Goal: Transaction & Acquisition: Purchase product/service

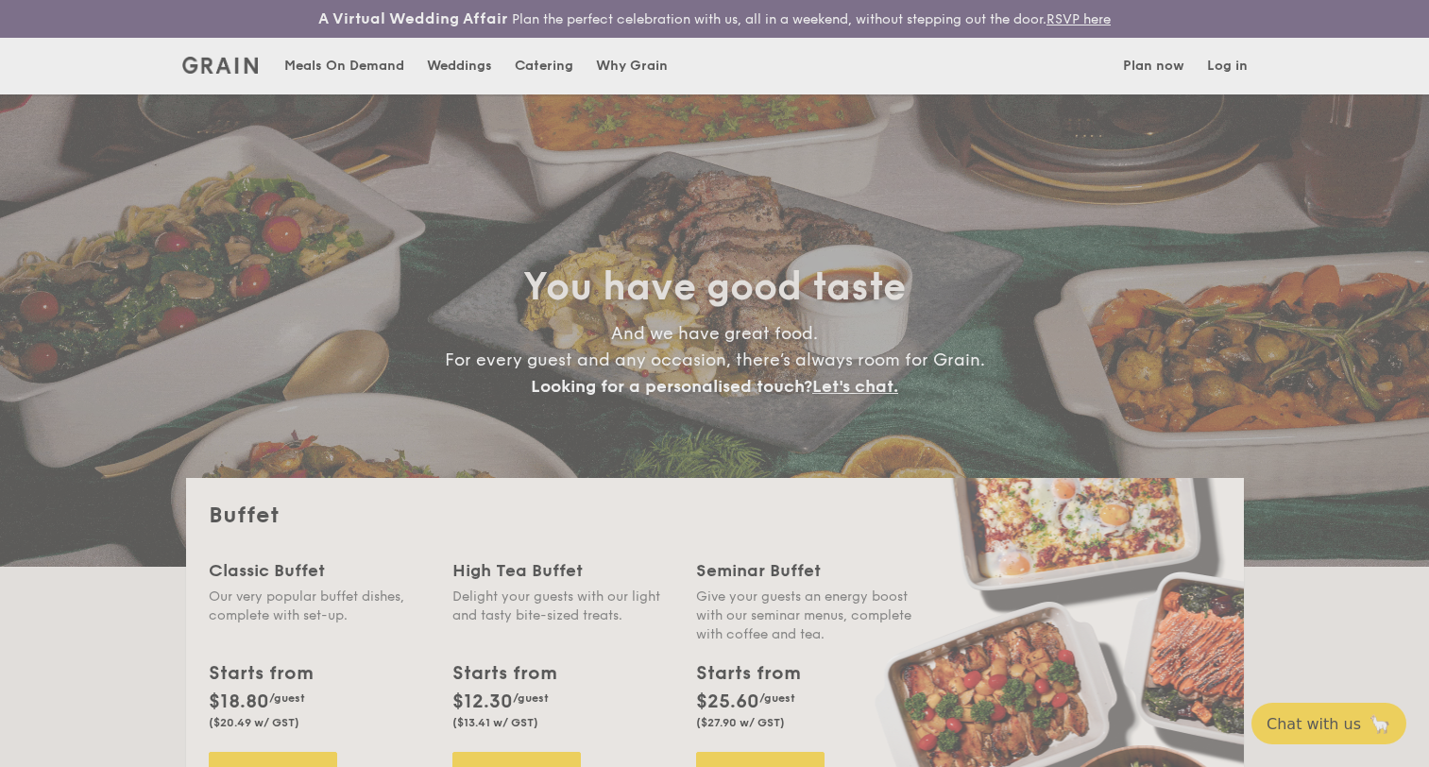
select select
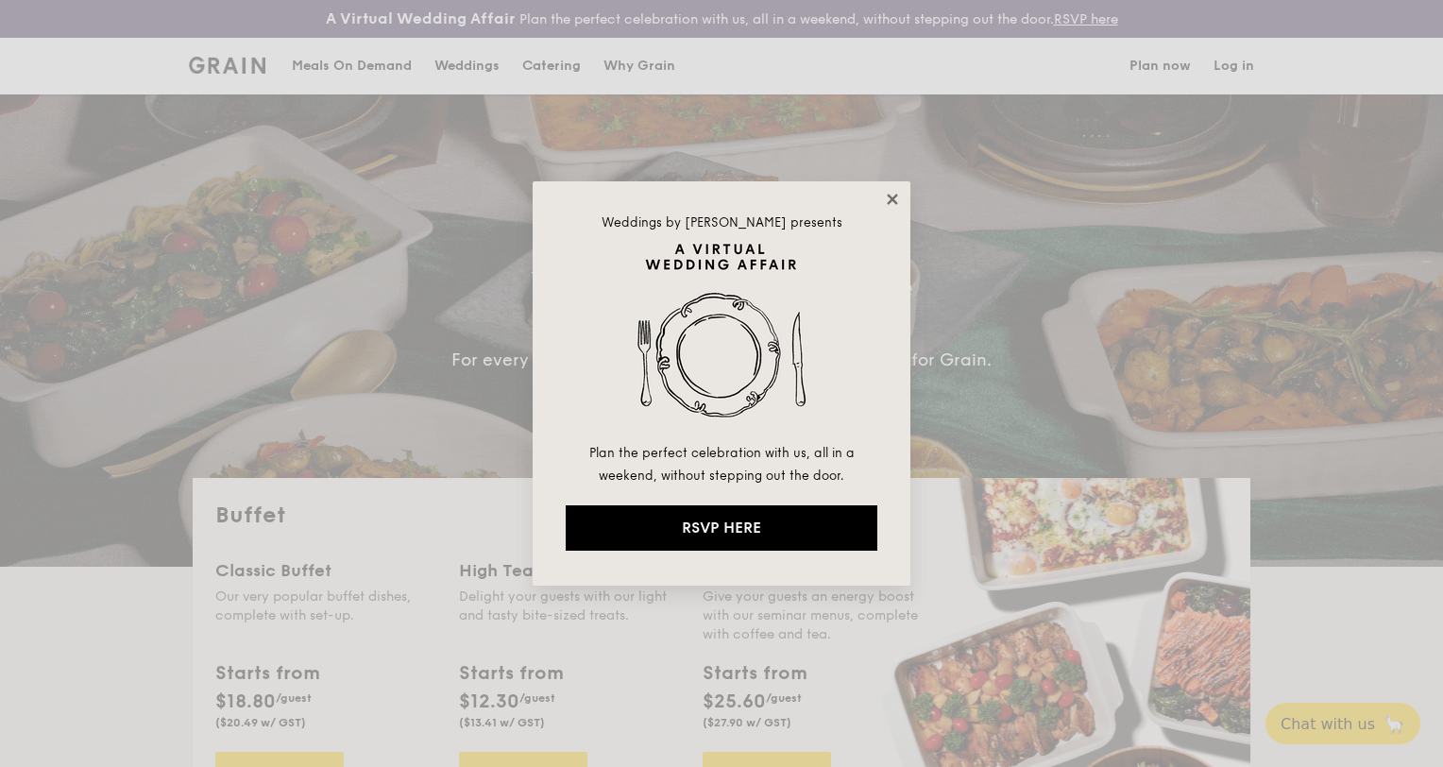
click at [888, 200] on icon at bounding box center [892, 199] width 17 height 17
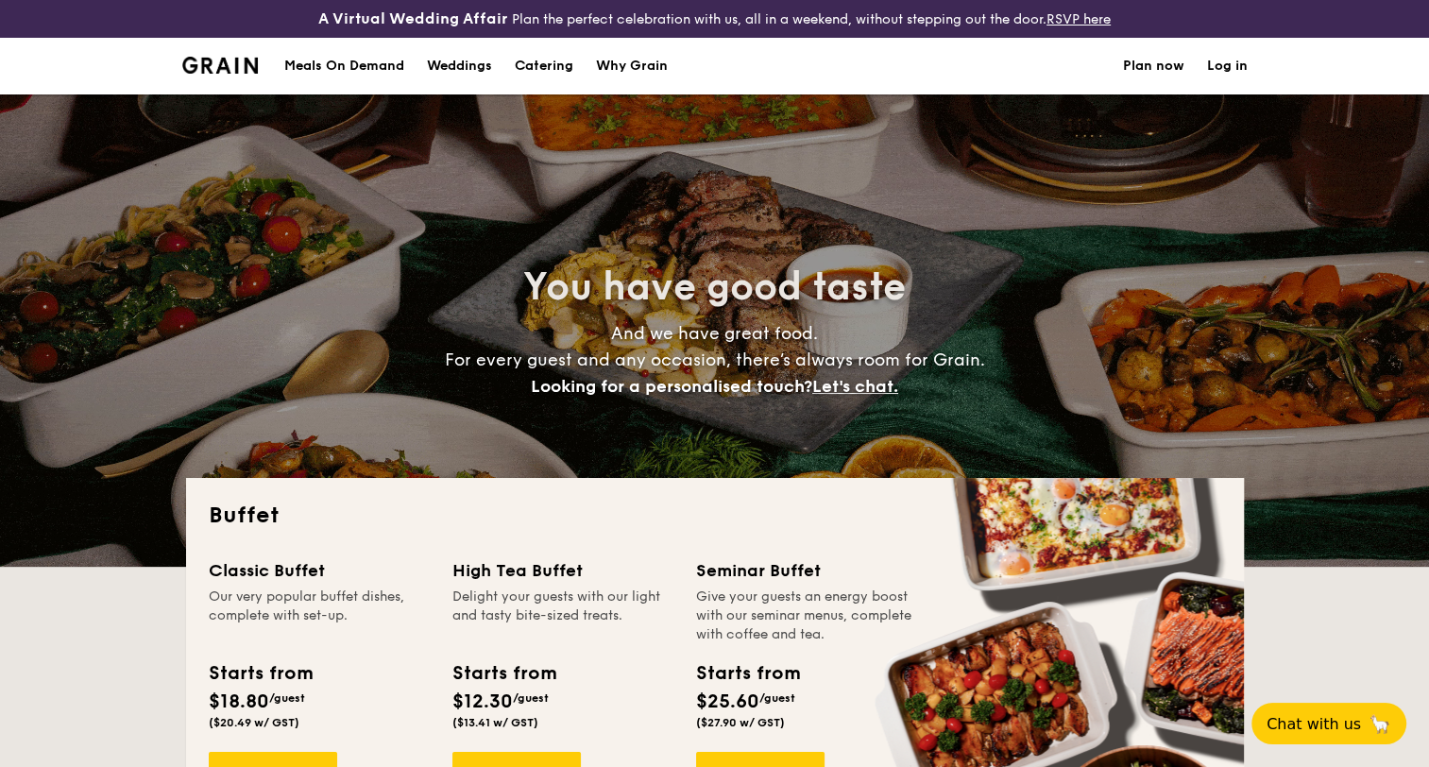
click at [381, 72] on div "Meals On Demand" at bounding box center [344, 66] width 120 height 57
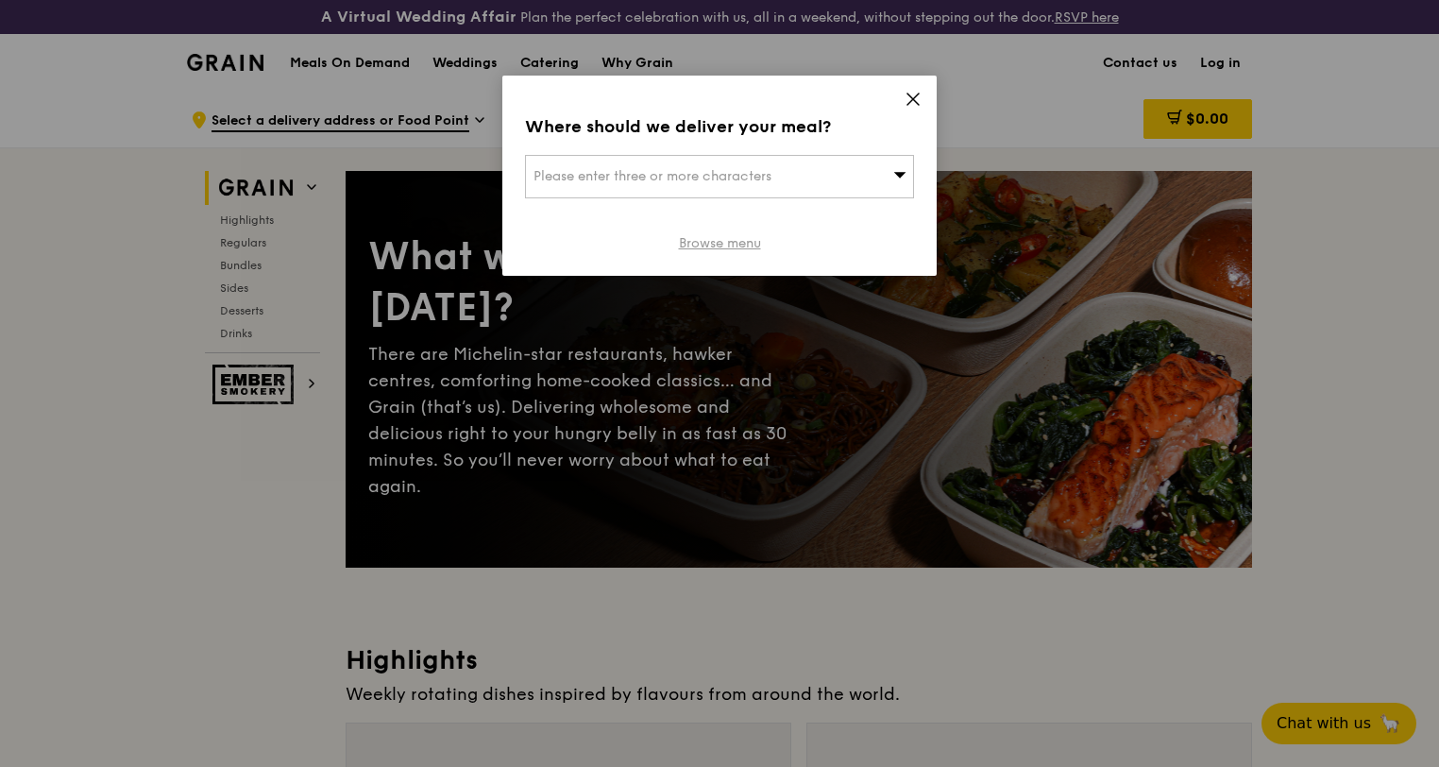
click at [724, 249] on link "Browse menu" at bounding box center [720, 243] width 82 height 19
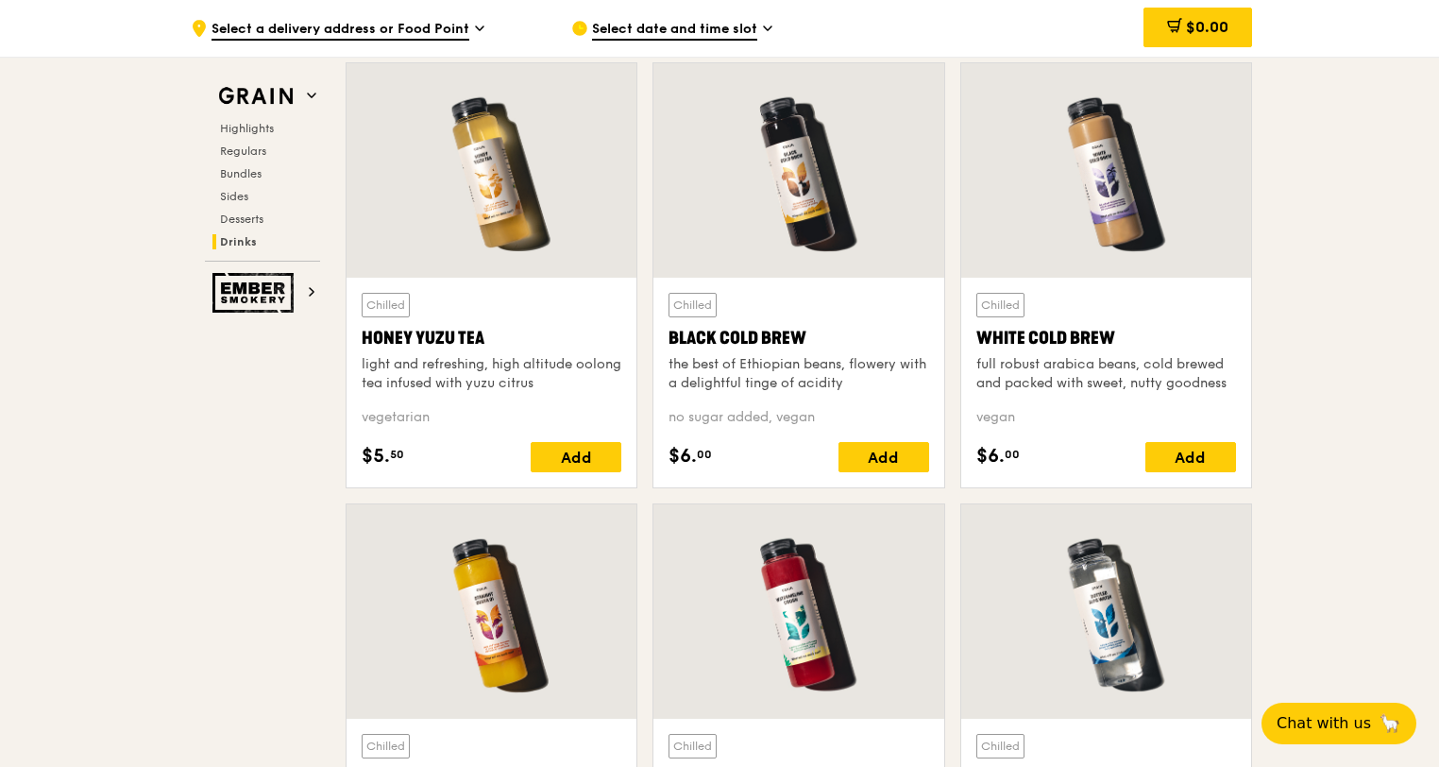
scroll to position [7556, 0]
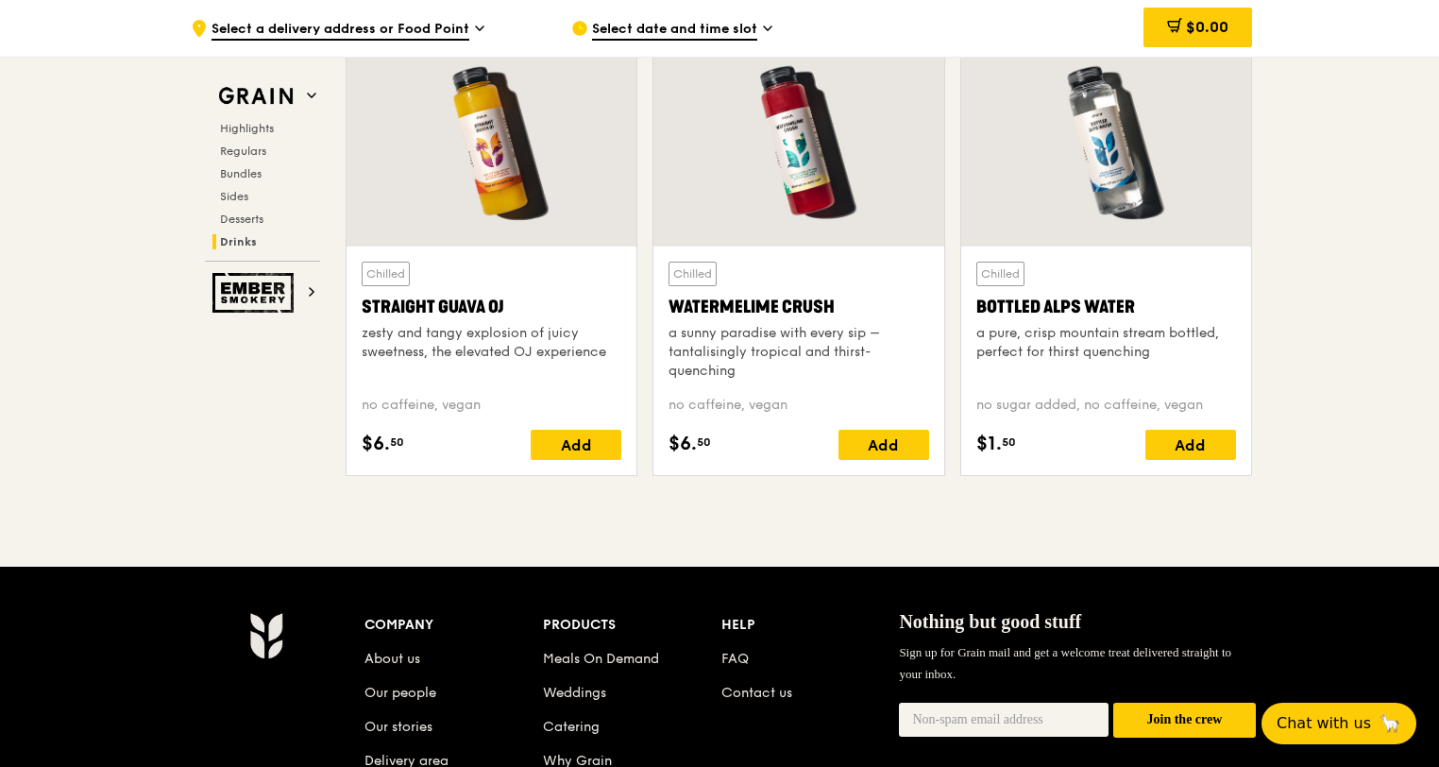
drag, startPoint x: 1137, startPoint y: 306, endPoint x: 975, endPoint y: 308, distance: 162.5
click at [977, 308] on div "Bottled Alps Water" at bounding box center [1107, 307] width 260 height 26
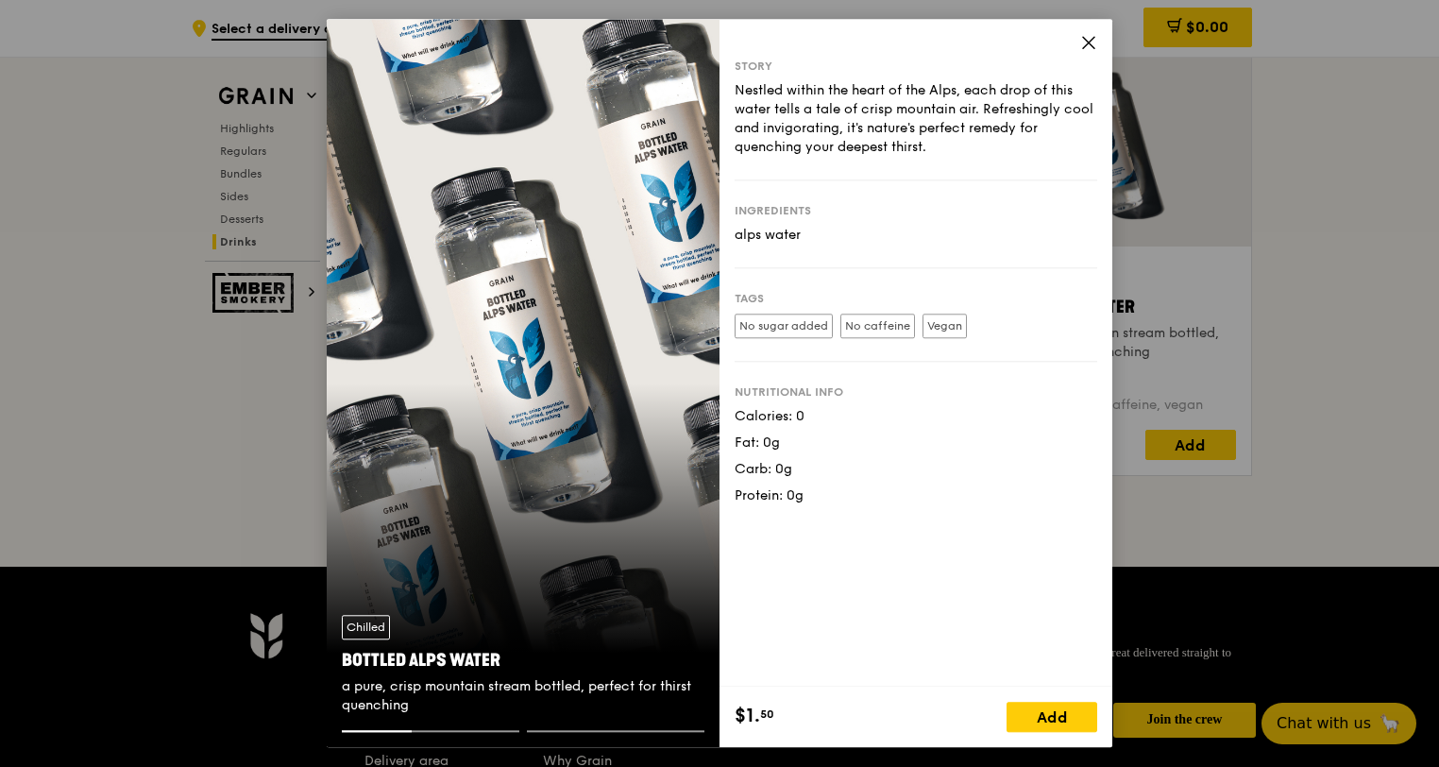
drag, startPoint x: 977, startPoint y: 308, endPoint x: 1086, endPoint y: 43, distance: 286.3
click at [1086, 43] on icon at bounding box center [1089, 42] width 17 height 17
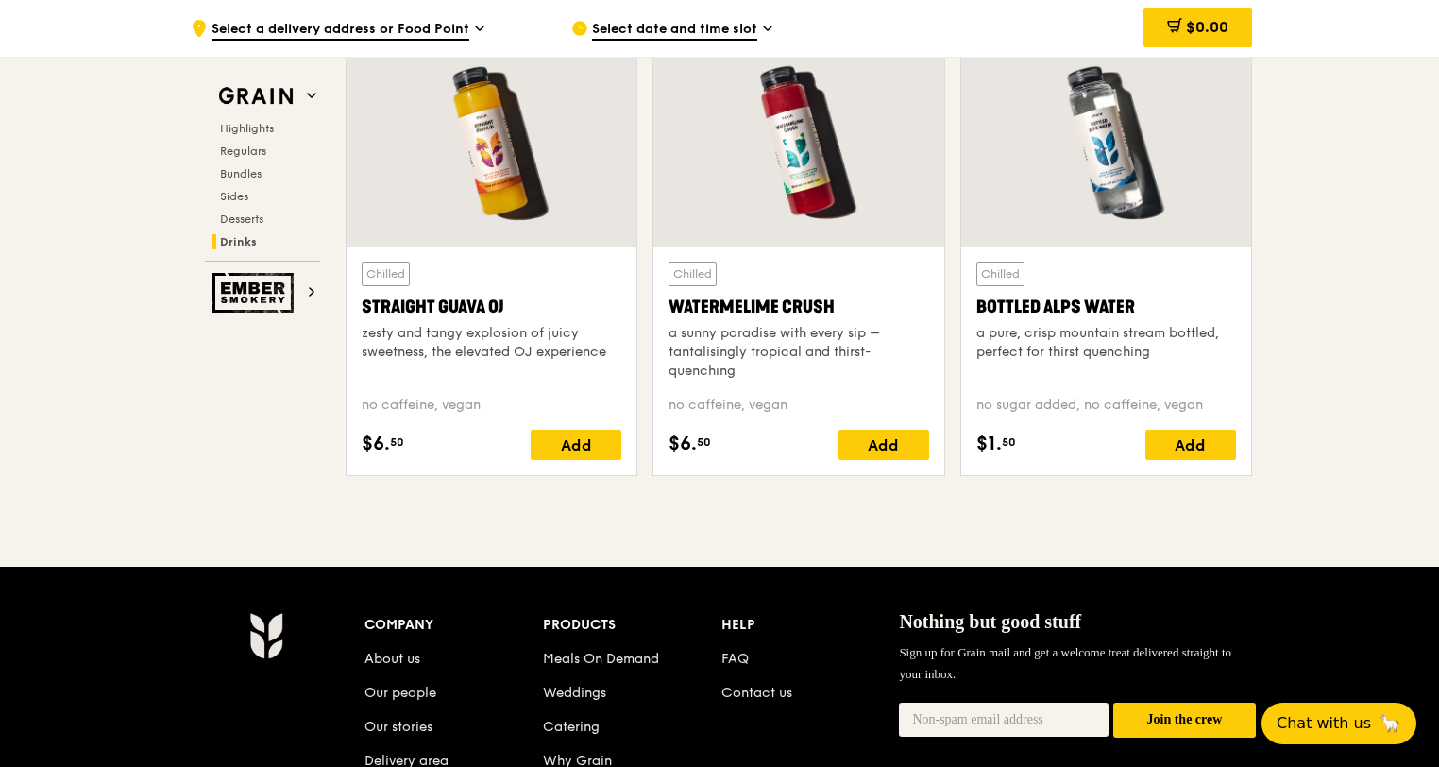
drag, startPoint x: 1138, startPoint y: 297, endPoint x: 979, endPoint y: 303, distance: 159.8
click at [979, 303] on div "Bottled Alps Water" at bounding box center [1107, 307] width 260 height 26
drag, startPoint x: 982, startPoint y: 303, endPoint x: 1364, endPoint y: 232, distance: 388.1
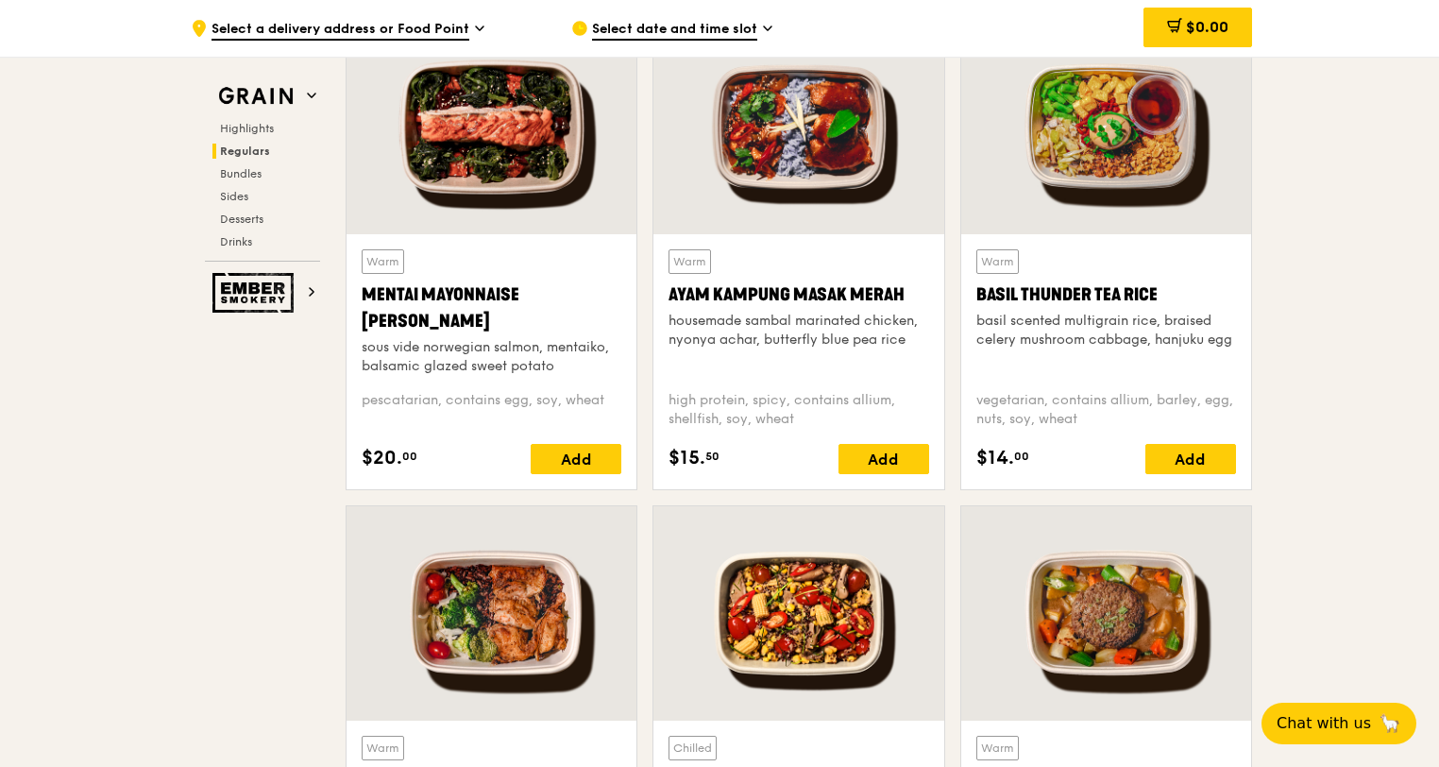
scroll to position [1700, 0]
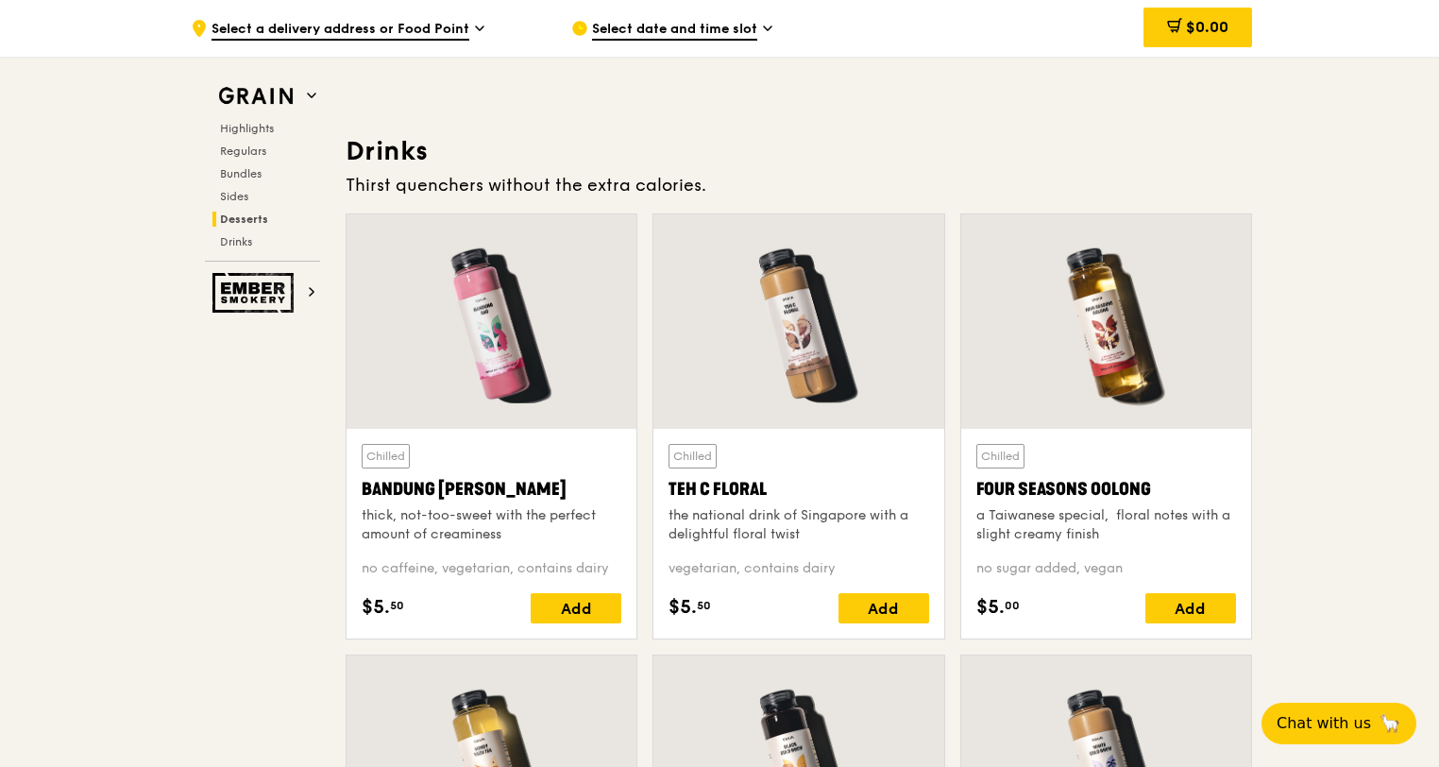
scroll to position [6234, 0]
